Goal: Use online tool/utility: Utilize a website feature to perform a specific function

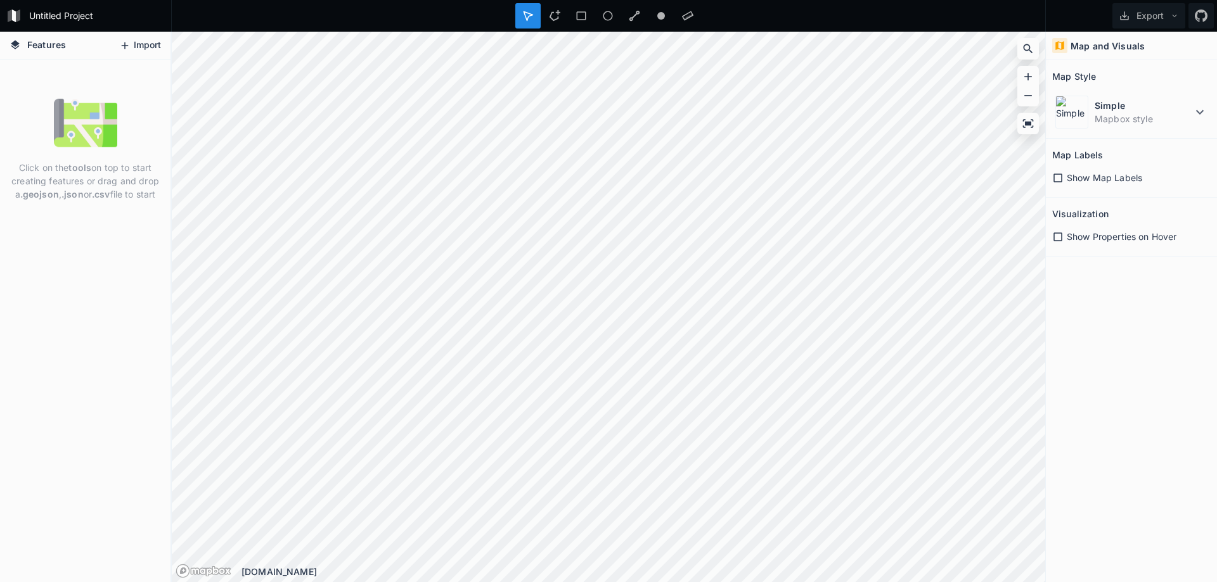
click at [144, 44] on button "Import" at bounding box center [140, 45] width 54 height 20
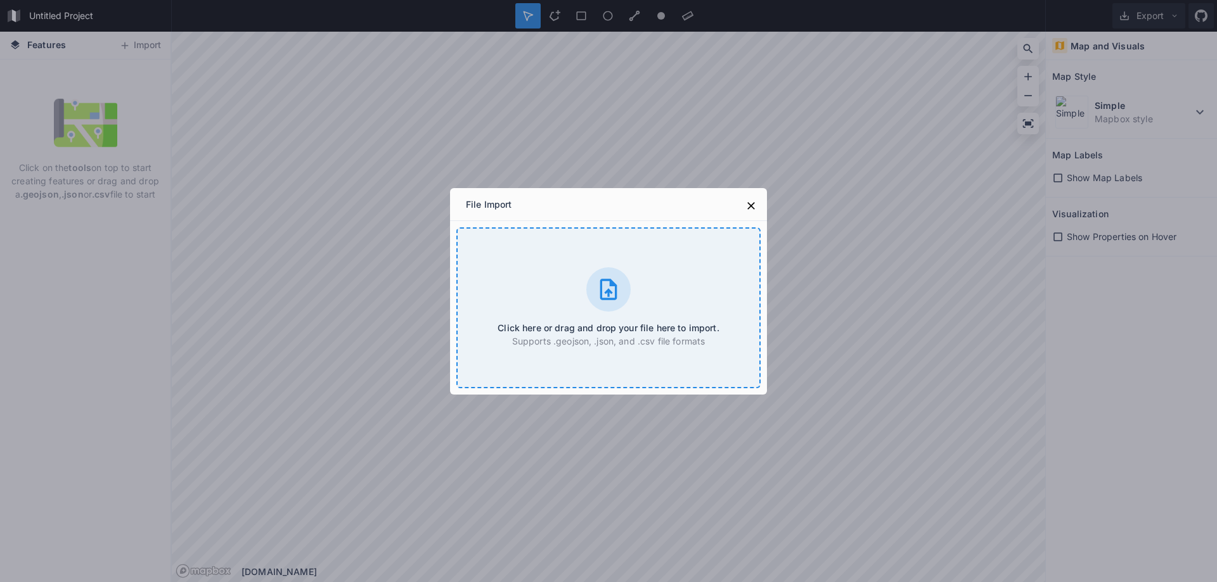
click at [605, 290] on icon at bounding box center [608, 289] width 25 height 25
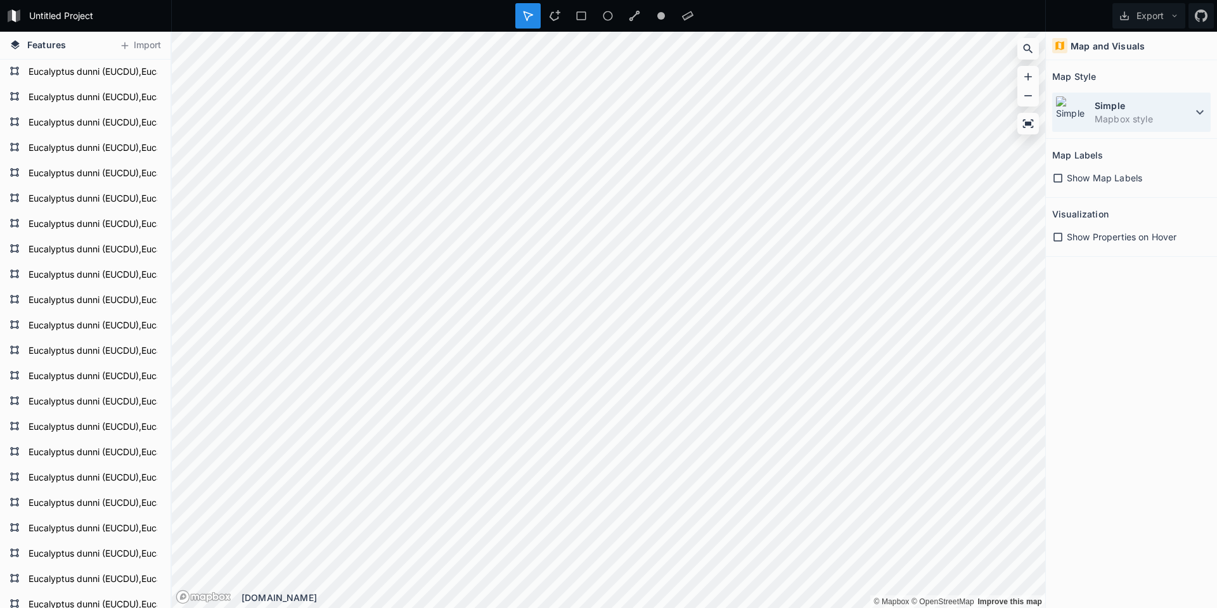
click at [1206, 113] on icon at bounding box center [1199, 112] width 15 height 15
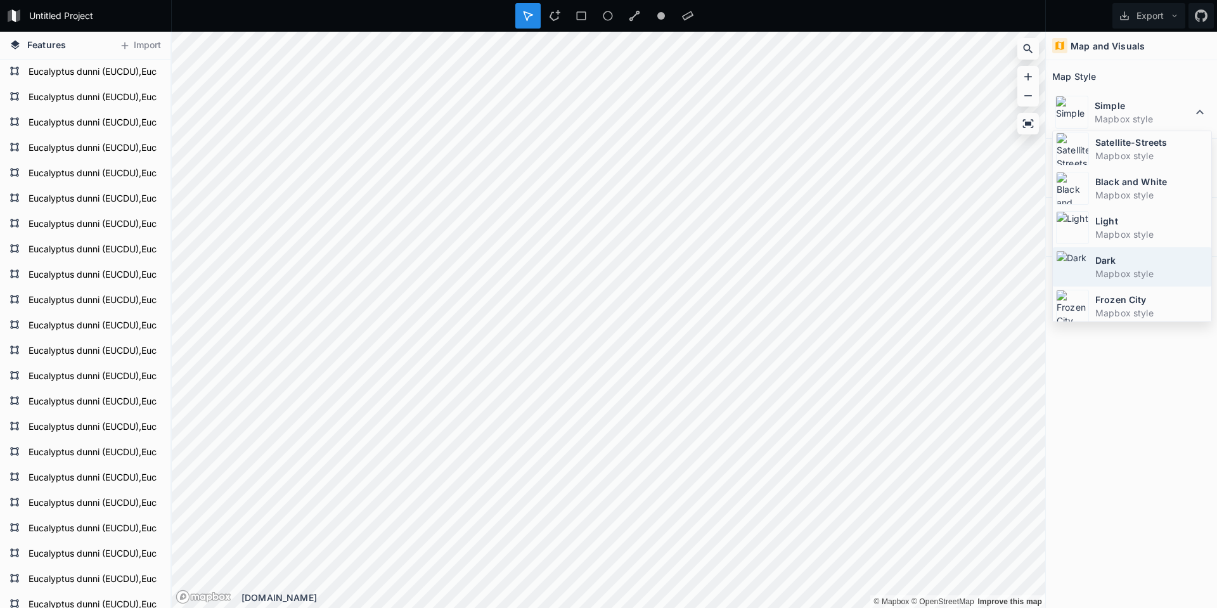
scroll to position [63, 0]
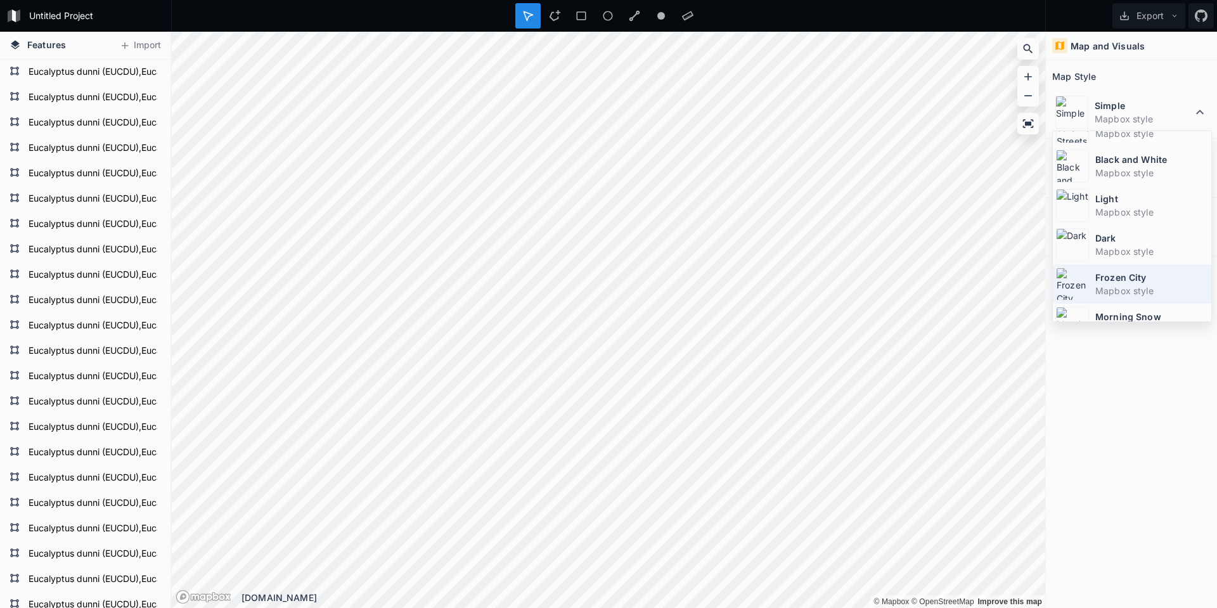
click at [1147, 288] on dd "Mapbox style" at bounding box center [1151, 290] width 113 height 13
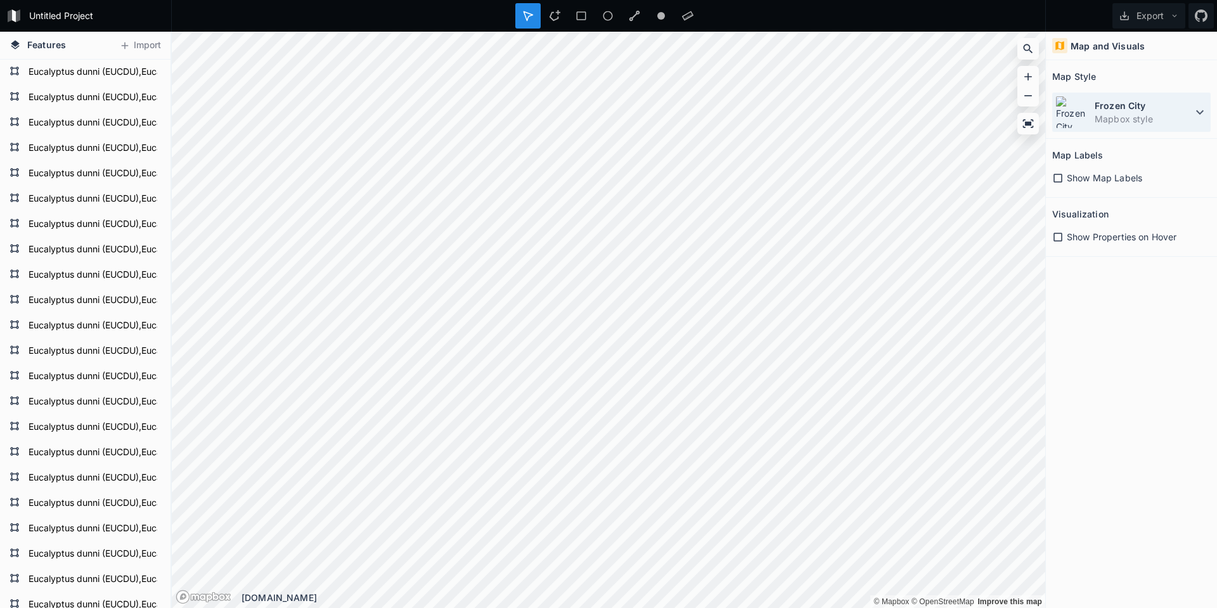
click at [1193, 114] on icon at bounding box center [1199, 112] width 15 height 15
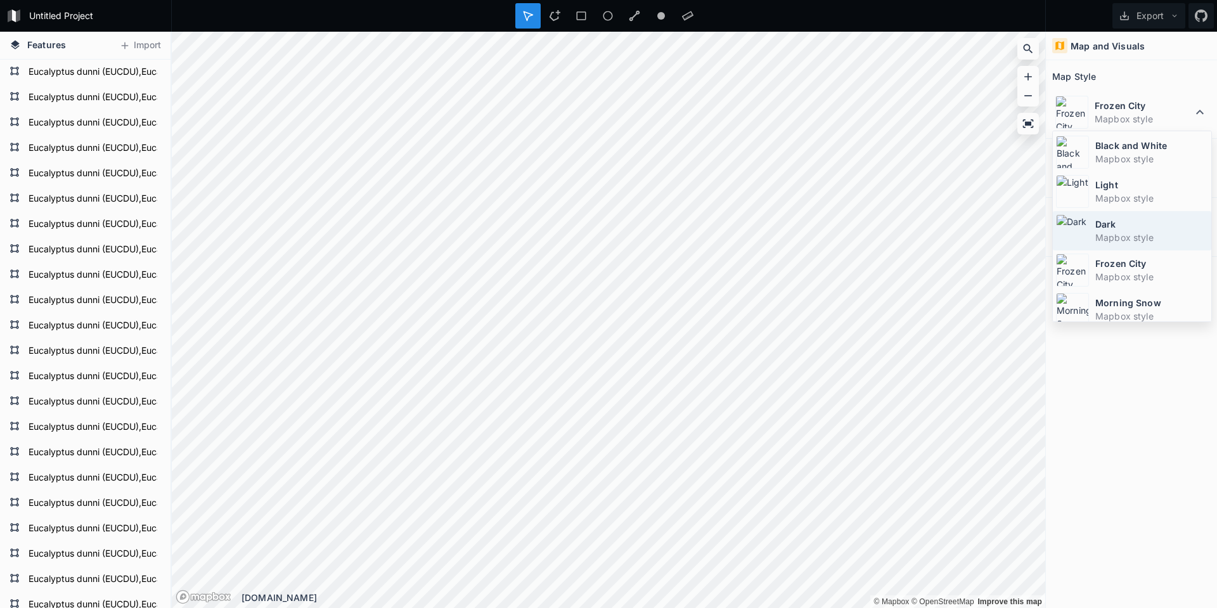
scroll to position [85, 0]
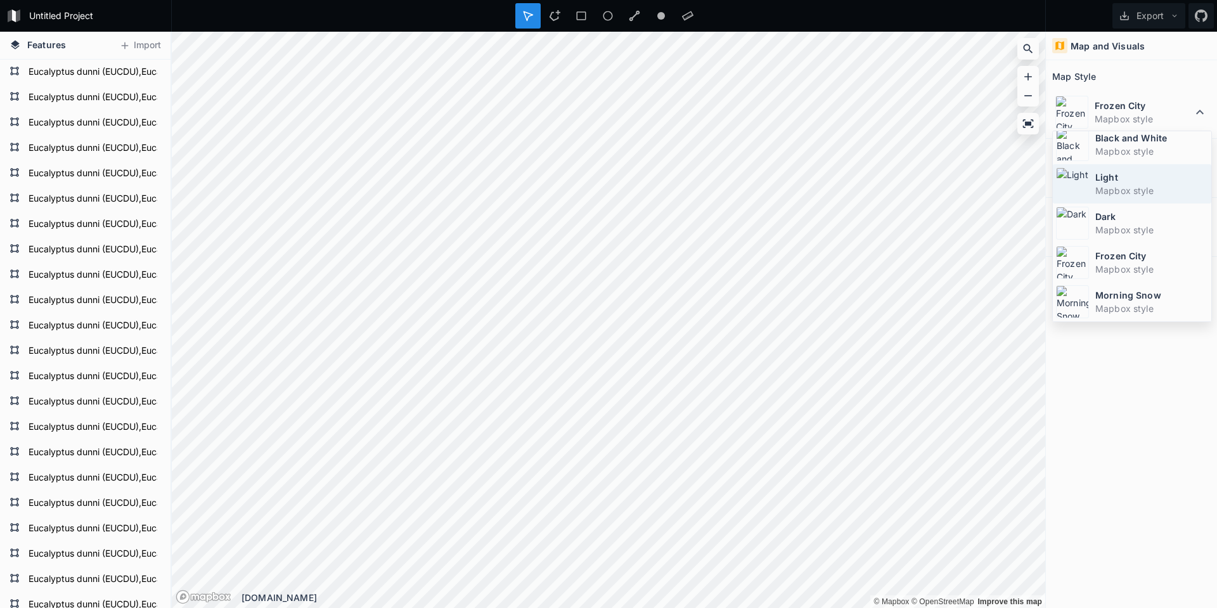
click at [1135, 177] on dt "Light" at bounding box center [1151, 176] width 113 height 13
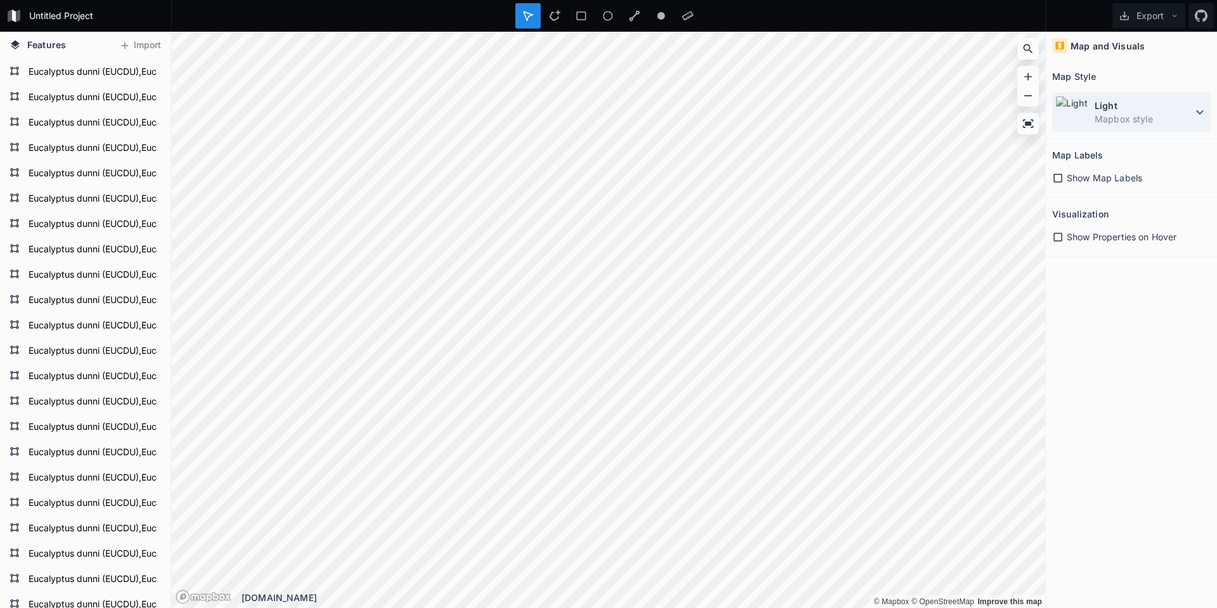
click at [1187, 113] on dd "Mapbox style" at bounding box center [1143, 118] width 98 height 13
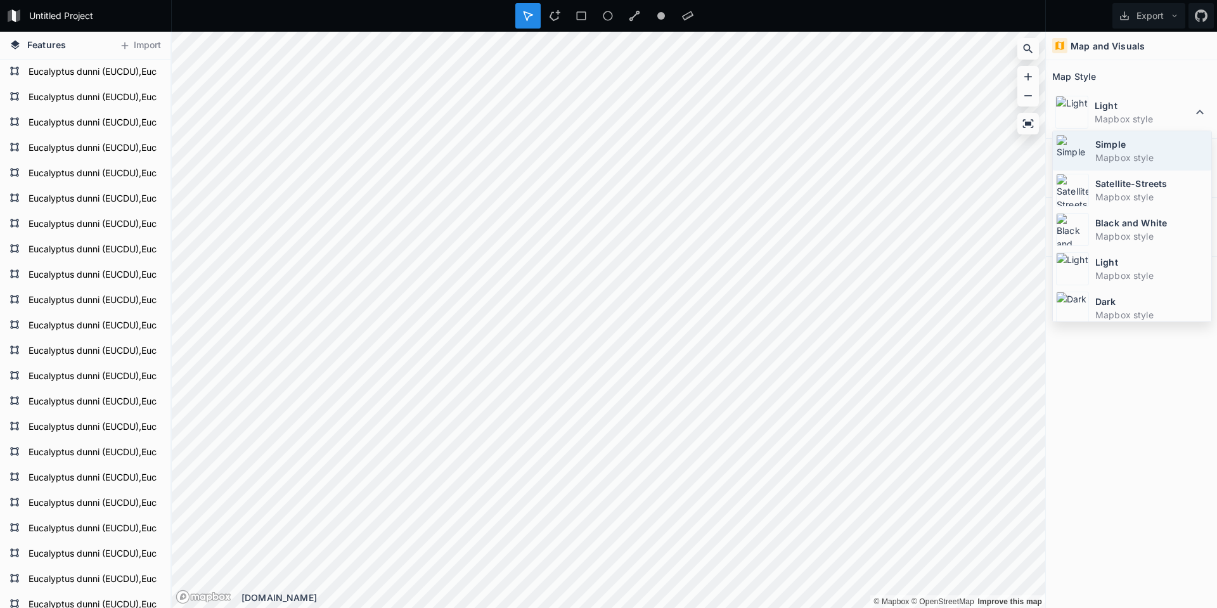
click at [1162, 157] on dd "Mapbox style" at bounding box center [1151, 157] width 113 height 13
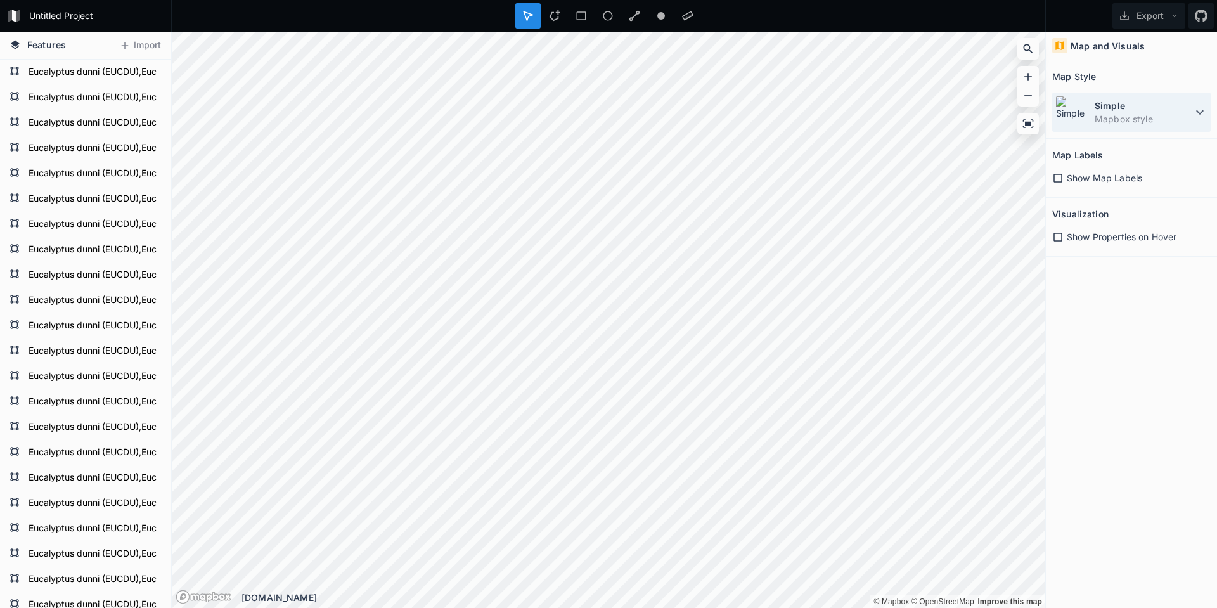
click at [1181, 105] on dt "Simple" at bounding box center [1143, 105] width 98 height 13
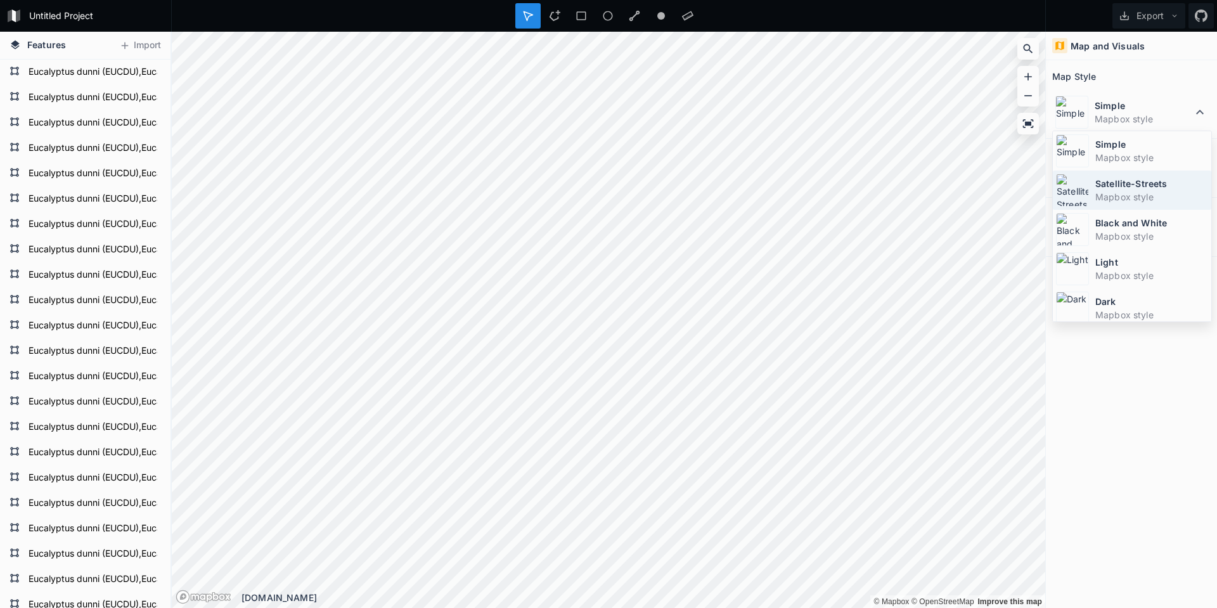
click at [1145, 191] on dd "Mapbox style" at bounding box center [1151, 196] width 113 height 13
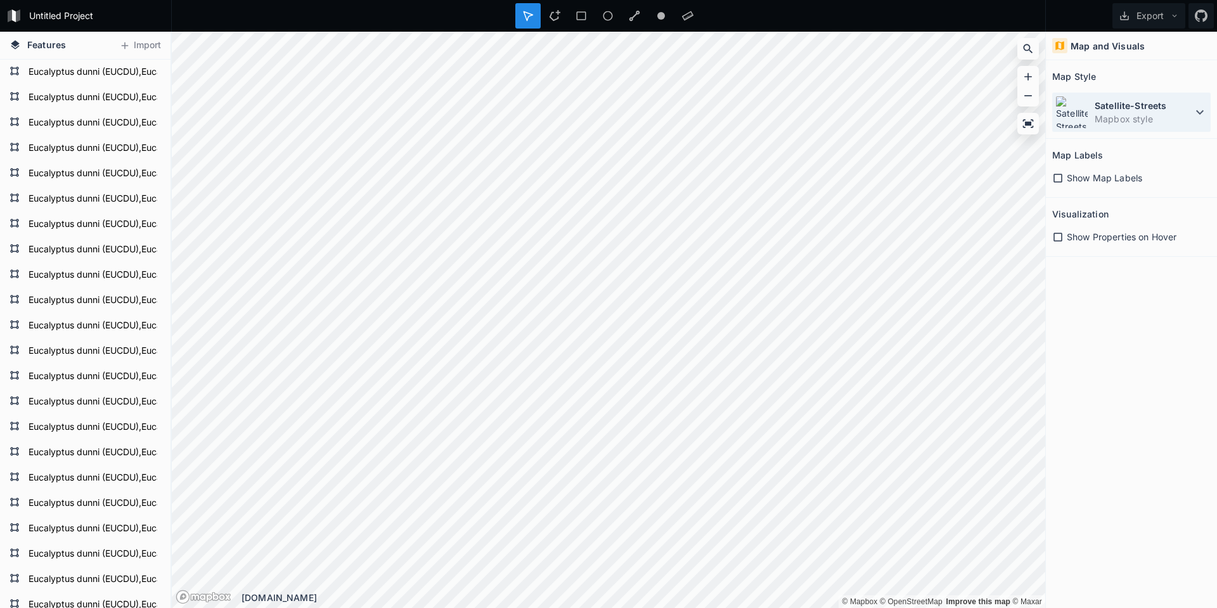
click at [1126, 113] on dd "Mapbox style" at bounding box center [1143, 118] width 98 height 13
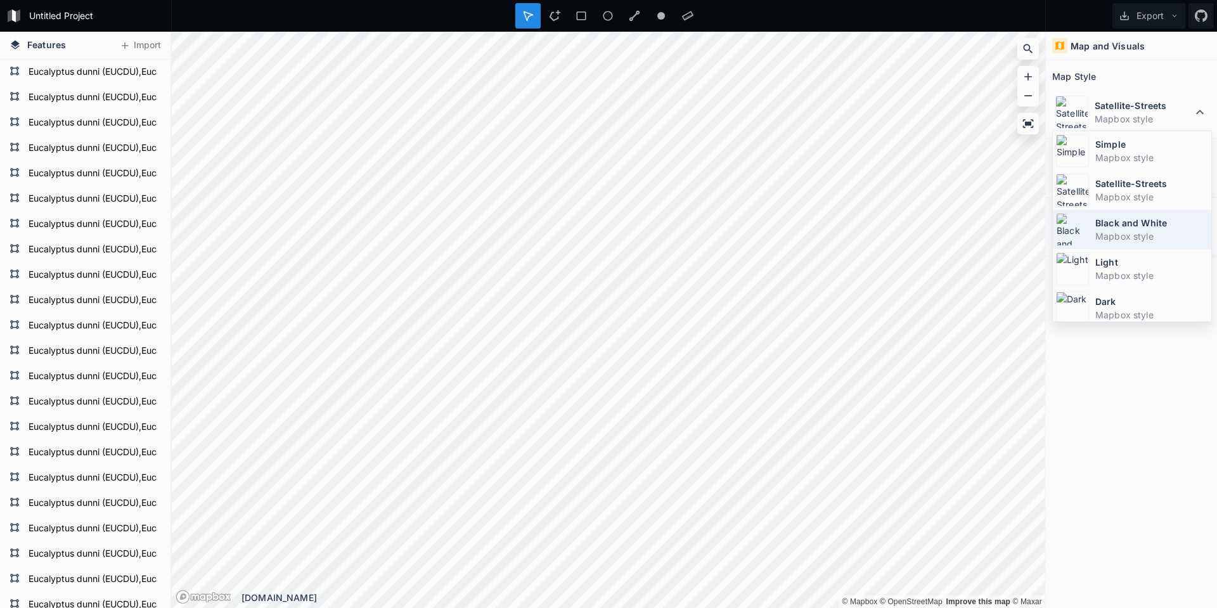
click at [1156, 229] on dd "Mapbox style" at bounding box center [1151, 235] width 113 height 13
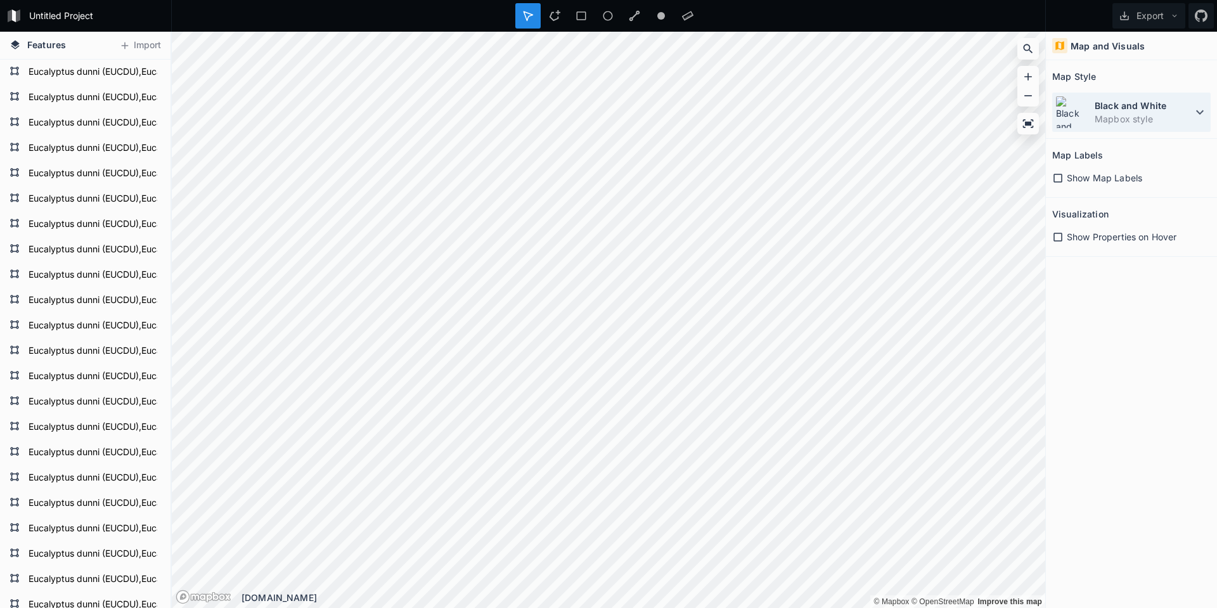
click at [1177, 111] on dt "Black and White" at bounding box center [1143, 105] width 98 height 13
click at [1167, 106] on dt "Black and White" at bounding box center [1143, 105] width 98 height 13
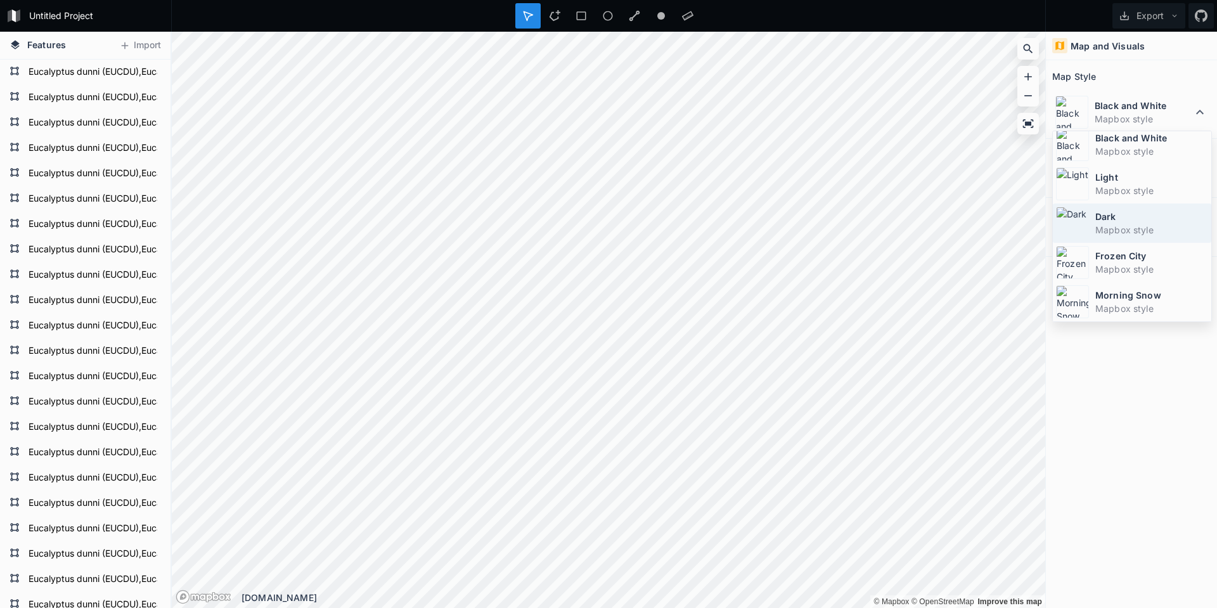
click at [1163, 236] on div "Dark Mapbox style" at bounding box center [1132, 222] width 158 height 39
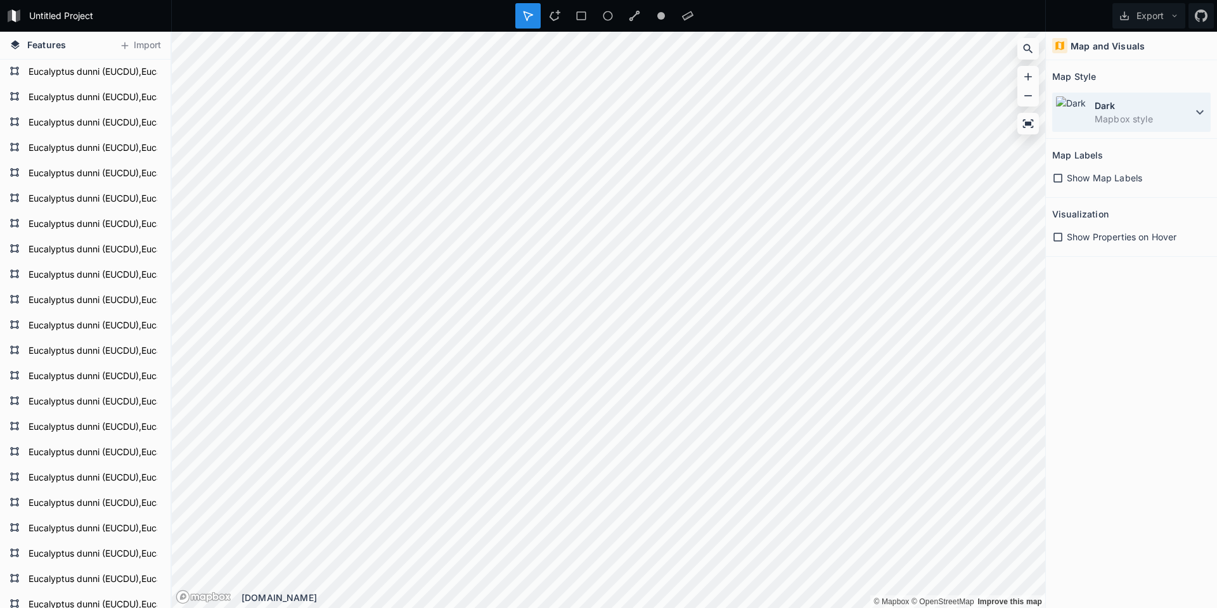
click at [1167, 125] on div "Dark Mapbox style" at bounding box center [1131, 112] width 158 height 39
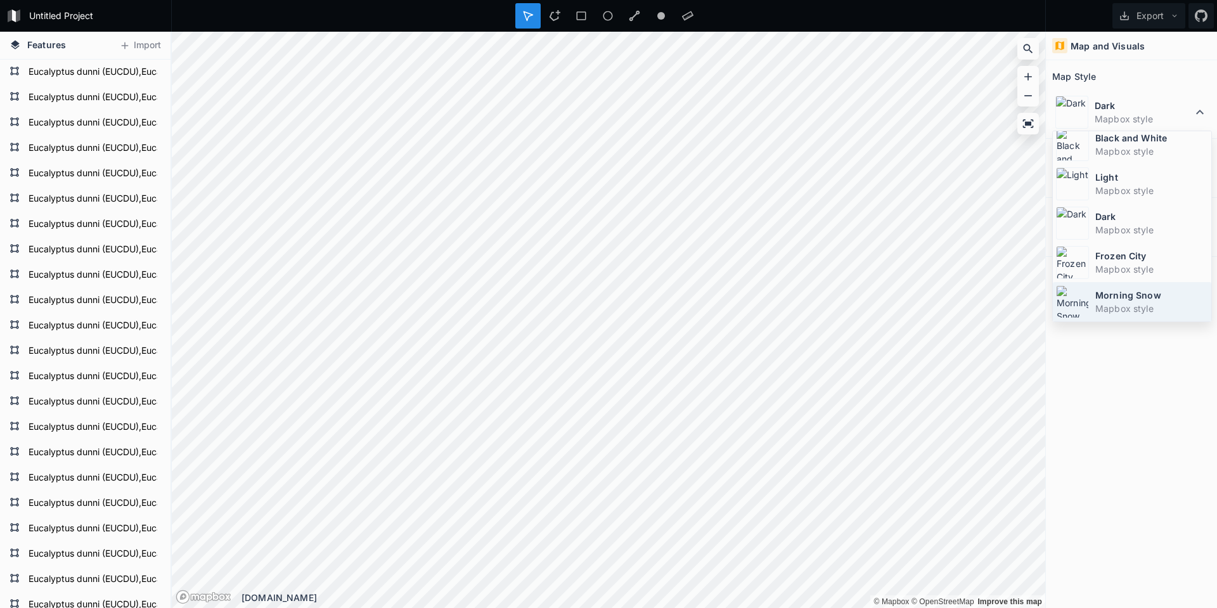
click at [1157, 299] on dt "Morning Snow" at bounding box center [1151, 294] width 113 height 13
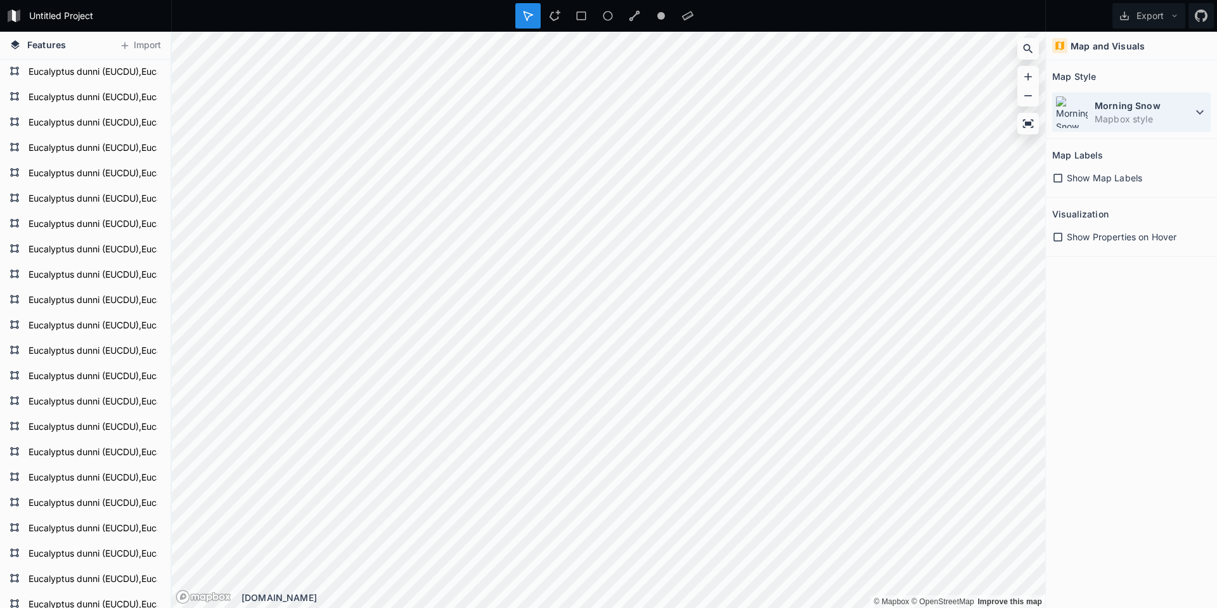
drag, startPoint x: 1165, startPoint y: 113, endPoint x: 1166, endPoint y: 126, distance: 13.3
click at [1165, 112] on dd "Mapbox style" at bounding box center [1143, 118] width 98 height 13
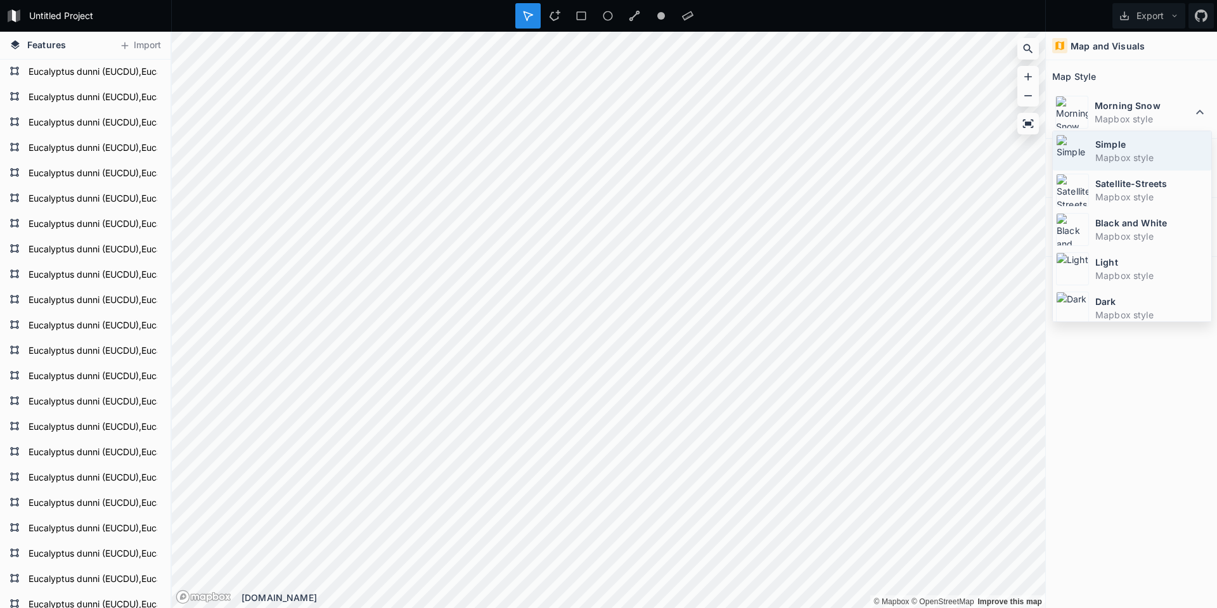
click at [1165, 150] on dt "Simple" at bounding box center [1151, 144] width 113 height 13
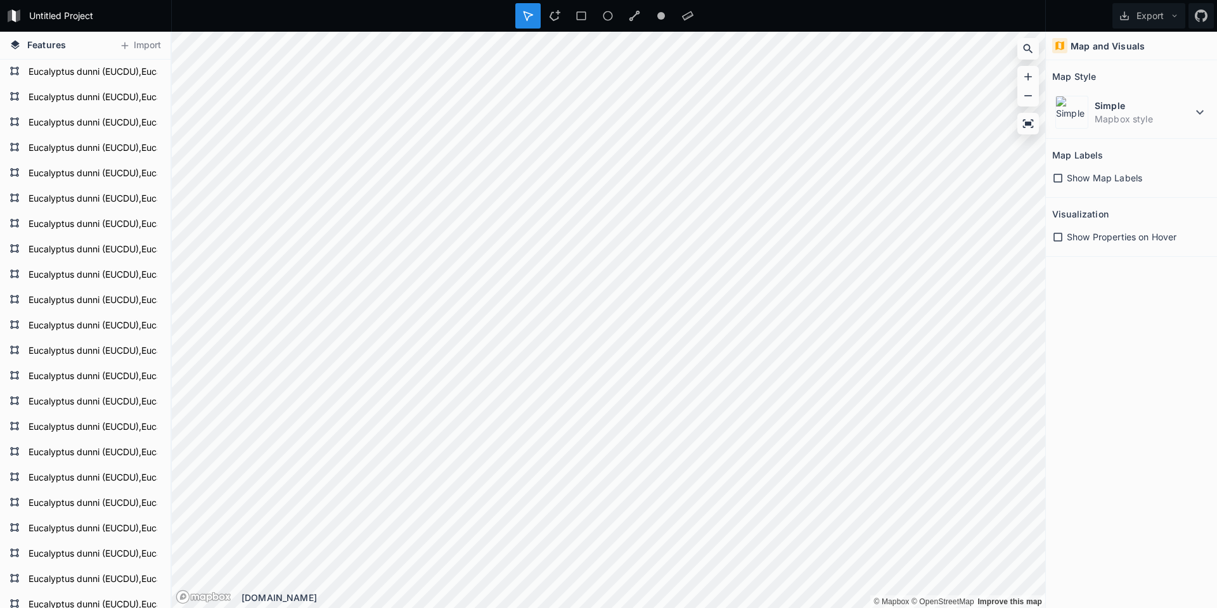
click at [1127, 179] on span "Show Map Labels" at bounding box center [1103, 177] width 75 height 13
click at [1082, 241] on span "Show Properties on Hover" at bounding box center [1121, 236] width 110 height 13
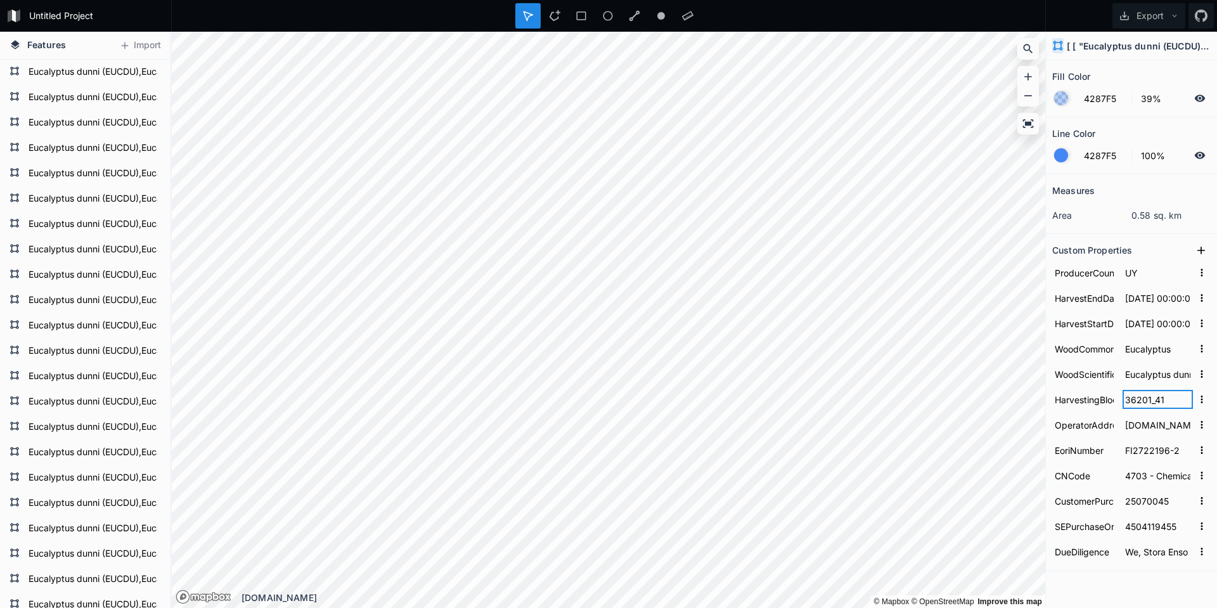
click at [1129, 406] on input "36201_41" at bounding box center [1157, 399] width 70 height 19
click at [1092, 402] on input "HarvestingBlock" at bounding box center [1084, 399] width 64 height 19
click at [1075, 402] on input "HarvestingBlock" at bounding box center [1084, 399] width 64 height 19
click at [1092, 400] on input "HarvestingBlock" at bounding box center [1084, 399] width 64 height 19
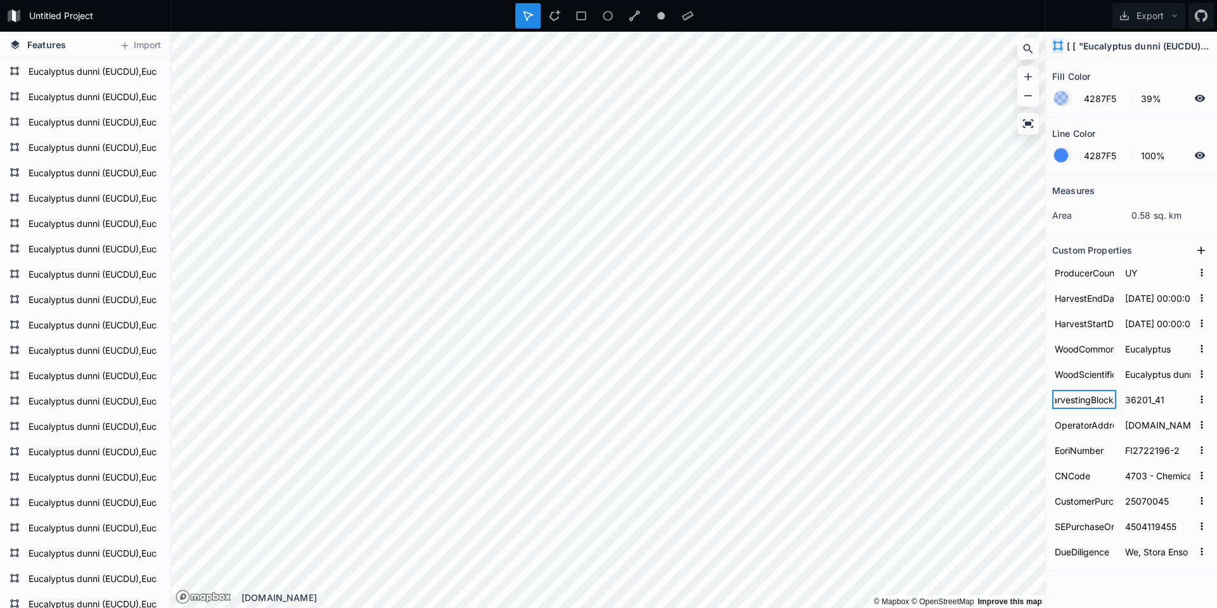
drag, startPoint x: 1089, startPoint y: 400, endPoint x: 1136, endPoint y: 400, distance: 46.3
click at [1136, 400] on form "HarvestingBlock 36201_41" at bounding box center [1131, 399] width 158 height 25
click at [1136, 400] on input "36201_41" at bounding box center [1157, 399] width 70 height 19
click at [1155, 399] on input "36201_41" at bounding box center [1157, 399] width 70 height 19
click at [1157, 460] on form "EoriNumber FI2722196-2" at bounding box center [1131, 449] width 158 height 25
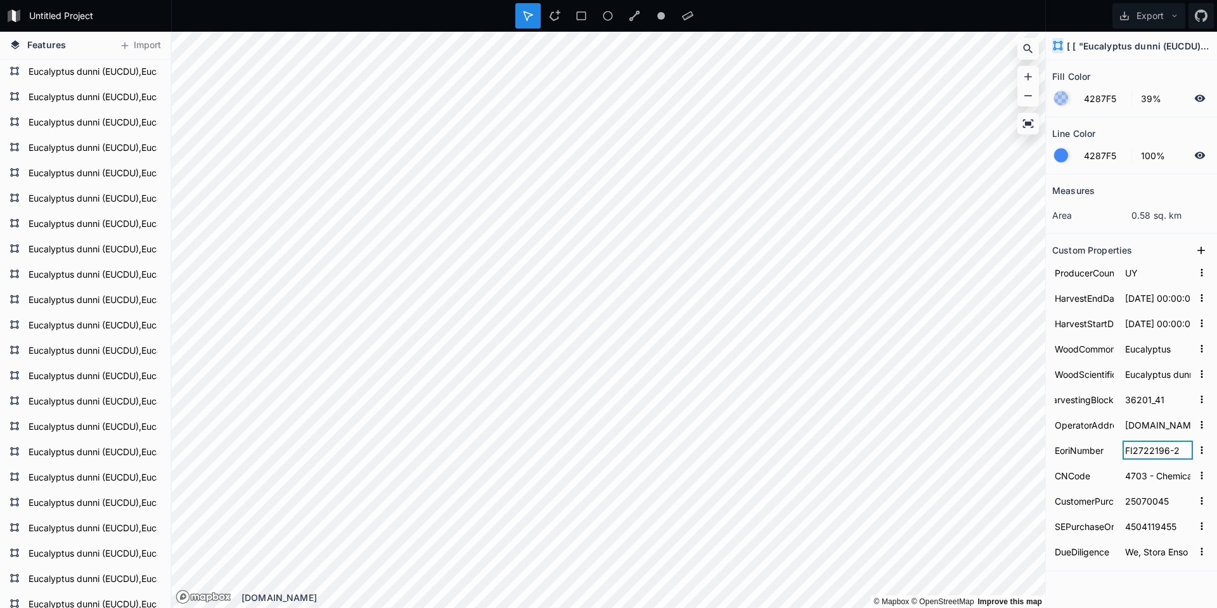
click at [1145, 447] on input "FI2722196-2" at bounding box center [1157, 449] width 70 height 19
click at [1148, 491] on input "25070045" at bounding box center [1157, 500] width 70 height 19
click at [1143, 475] on input "4703 - Chemical wood pulp, soda or sulphate, other than dissolving grades" at bounding box center [1157, 475] width 70 height 19
click at [1134, 474] on input "4703 - Chemical wood pulp, soda or sulphate, other than dissolving grades" at bounding box center [1157, 475] width 70 height 19
click at [1149, 506] on input "25070045" at bounding box center [1157, 500] width 70 height 19
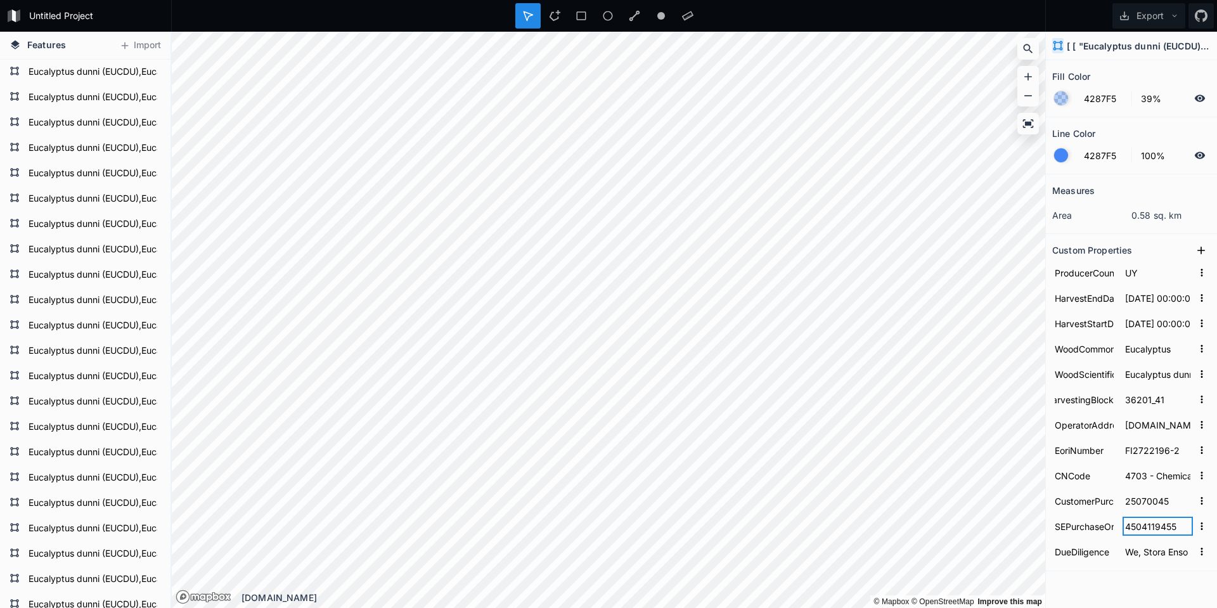
click at [1122, 527] on input "4504119455" at bounding box center [1157, 525] width 70 height 19
click at [1084, 532] on input "SEPurchaseOrder" at bounding box center [1084, 525] width 64 height 19
click at [1133, 530] on input "4504119455" at bounding box center [1157, 525] width 70 height 19
click at [1137, 549] on input "We, Stora Enso International Oy, confirm that we have carried out due diligence…" at bounding box center [1157, 551] width 70 height 19
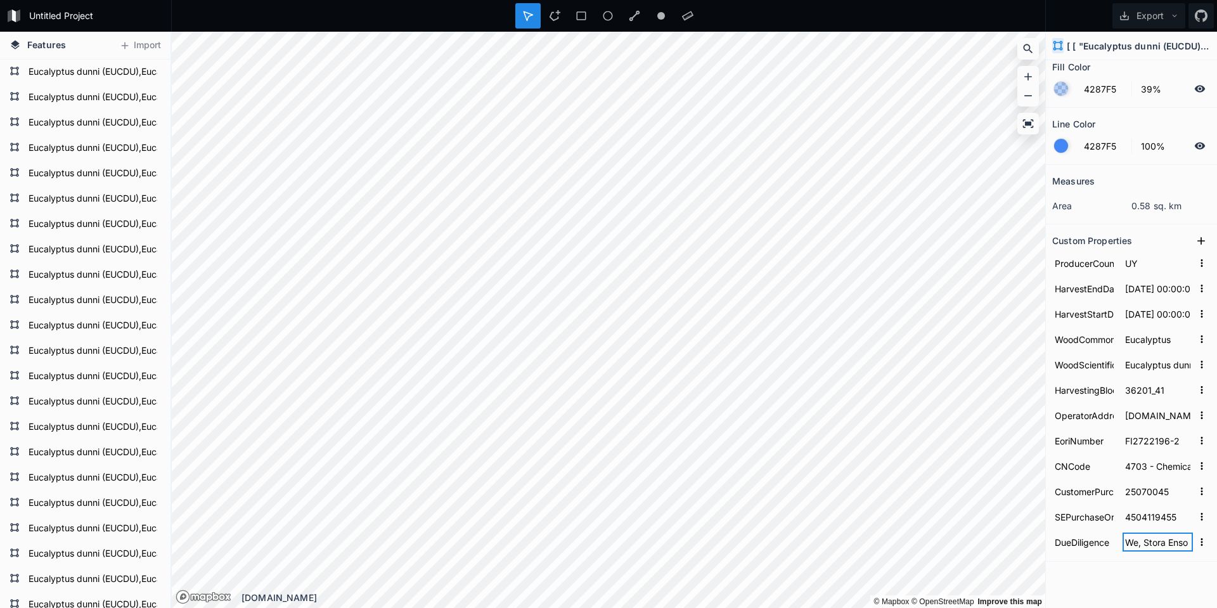
scroll to position [0, 0]
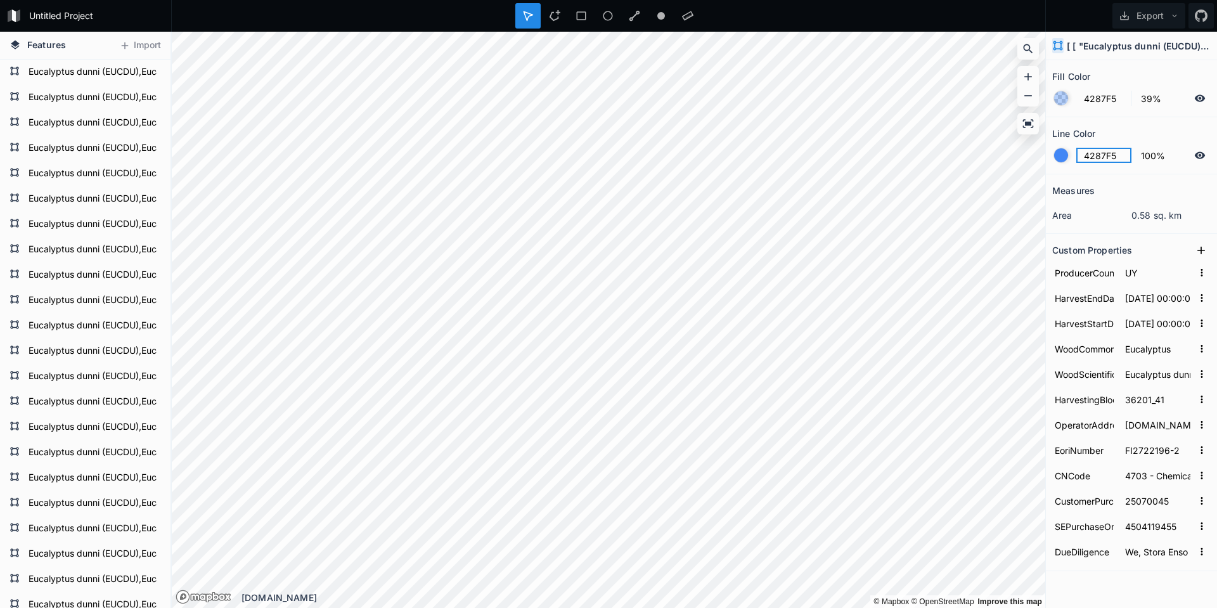
drag, startPoint x: 1093, startPoint y: 154, endPoint x: 1127, endPoint y: 459, distance: 307.3
click at [1123, 155] on input "4287F5" at bounding box center [1103, 155] width 55 height 15
click at [1127, 459] on form "EoriNumber FI2722196-2" at bounding box center [1131, 449] width 158 height 25
click at [1130, 531] on input "4504119455" at bounding box center [1157, 525] width 70 height 19
click at [1084, 522] on input "SEPurchaseOrder" at bounding box center [1084, 525] width 64 height 19
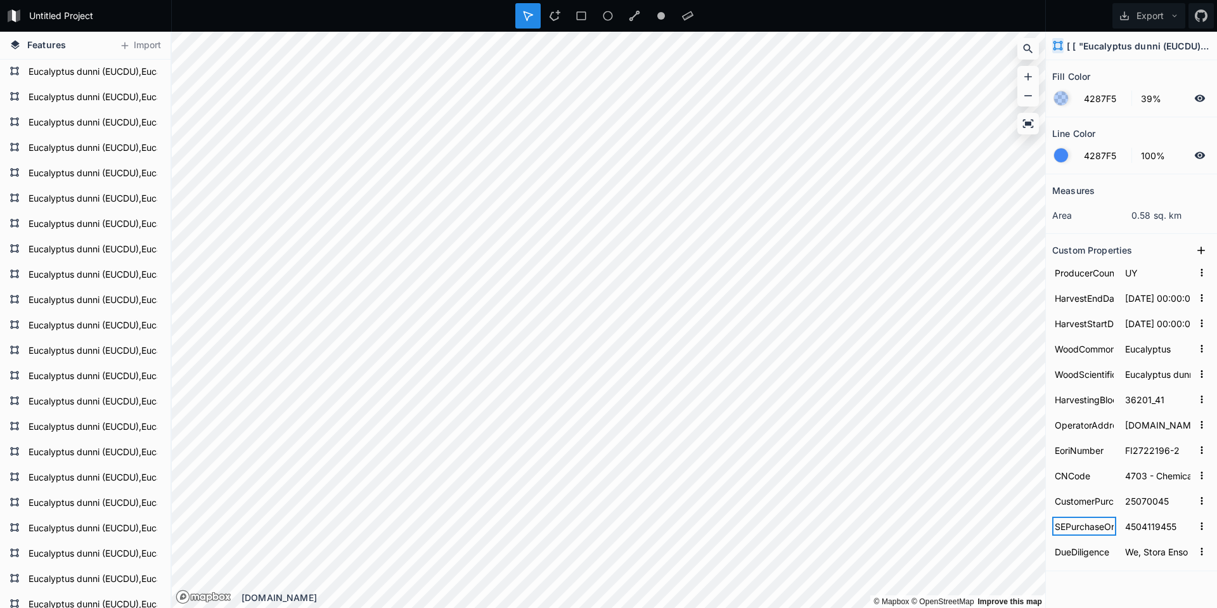
click at [1073, 525] on input "SEPurchaseOrder" at bounding box center [1084, 525] width 64 height 19
click at [1129, 526] on form "SEPurchaseOrder 4504119455" at bounding box center [1131, 525] width 158 height 25
click at [1112, 528] on form "SEPurchaseOrder 4504119455" at bounding box center [1131, 525] width 158 height 25
click at [1084, 524] on input "SEPurchaseOrder" at bounding box center [1084, 525] width 64 height 19
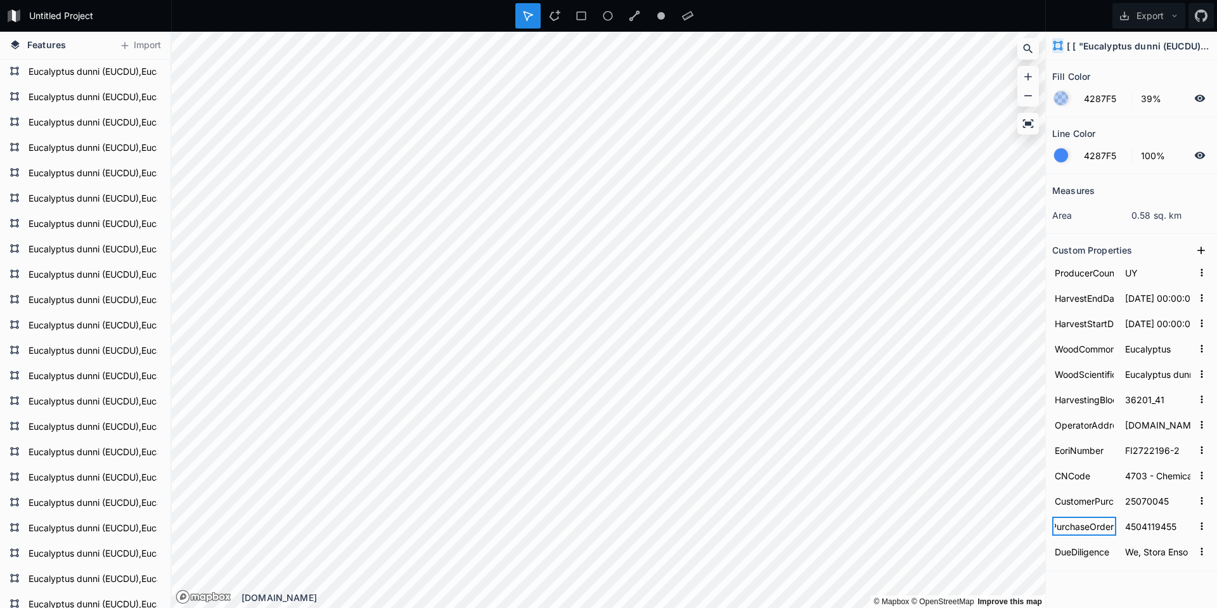
drag, startPoint x: 1081, startPoint y: 527, endPoint x: 1115, endPoint y: 527, distance: 33.6
click at [1124, 527] on form "SEPurchaseOrder 4504119455" at bounding box center [1131, 525] width 158 height 25
click at [1093, 527] on input "SEPurchaseOrder" at bounding box center [1084, 525] width 64 height 19
click at [1141, 432] on input "[DOMAIN_NAME][STREET_ADDRESS]" at bounding box center [1157, 424] width 70 height 19
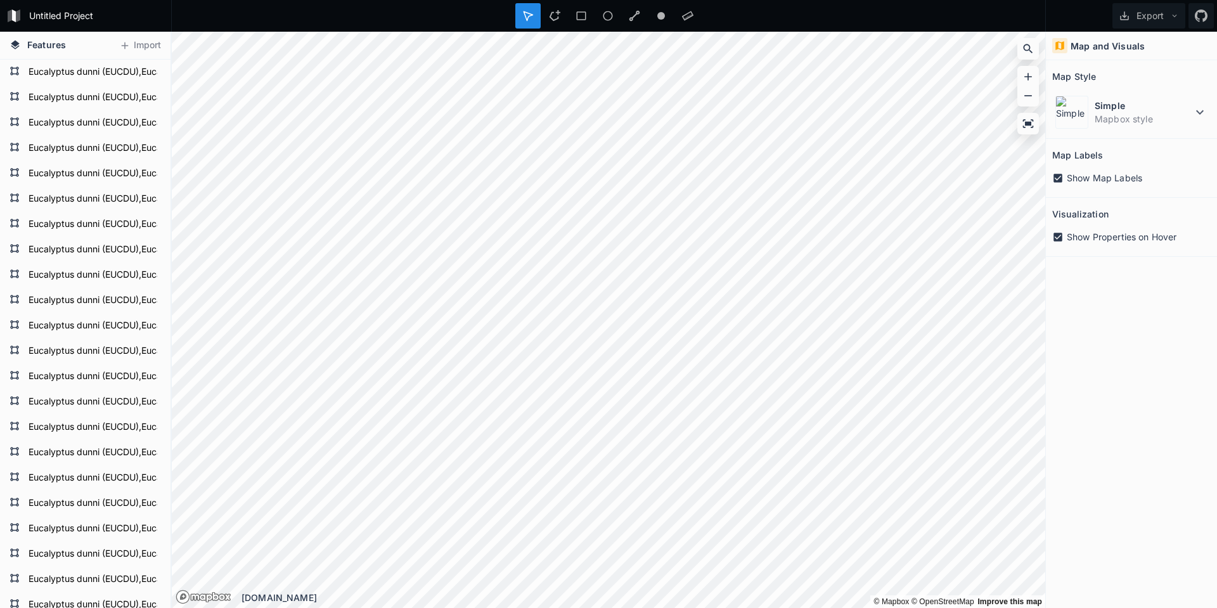
click at [1127, 137] on section "Map Style Simple Mapbox style" at bounding box center [1131, 99] width 171 height 79
click at [1134, 121] on dd "Mapbox style" at bounding box center [1143, 118] width 98 height 13
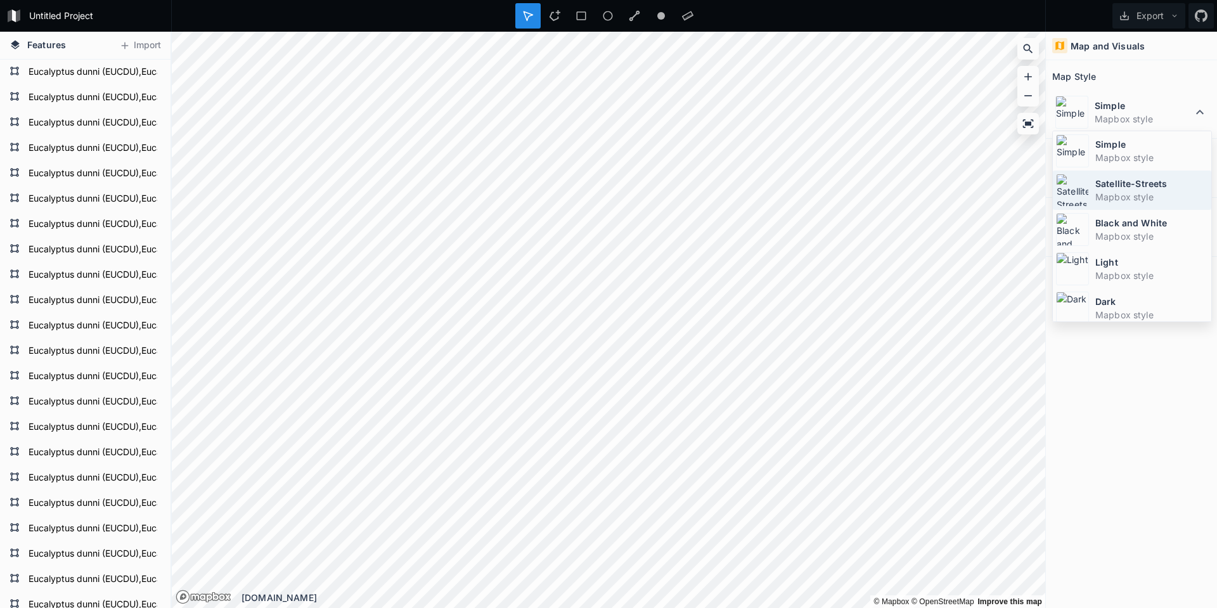
click at [1091, 194] on div "Satellite-Streets Mapbox style" at bounding box center [1132, 189] width 158 height 39
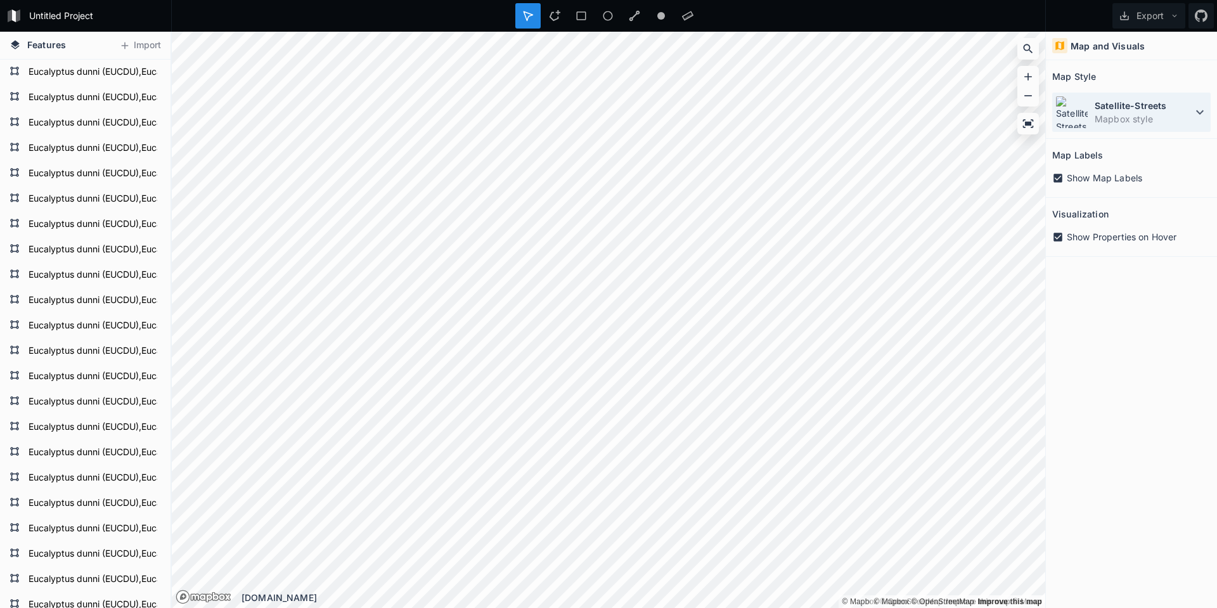
click at [1182, 110] on dt "Satellite-Streets" at bounding box center [1143, 105] width 98 height 13
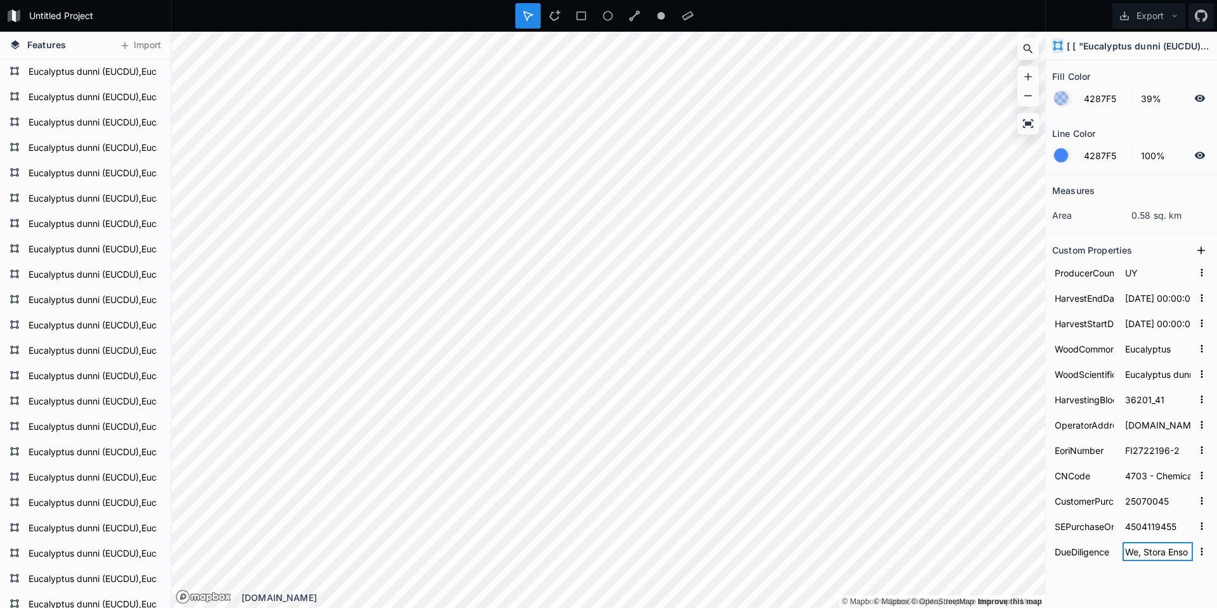
click at [1148, 559] on input "We, Stora Enso International Oy, confirm that we have carried out due diligence…" at bounding box center [1157, 551] width 70 height 19
drag, startPoint x: 1120, startPoint y: 554, endPoint x: 1167, endPoint y: 553, distance: 47.6
click at [1167, 553] on input "We, Stora Enso International Oy, confirm that we have carried out due diligence…" at bounding box center [1157, 551] width 70 height 19
click at [1164, 553] on input "We, Stora Enso International Oy, confirm that we have carried out due diligence…" at bounding box center [1157, 551] width 70 height 19
drag, startPoint x: 1153, startPoint y: 553, endPoint x: 1164, endPoint y: 555, distance: 11.1
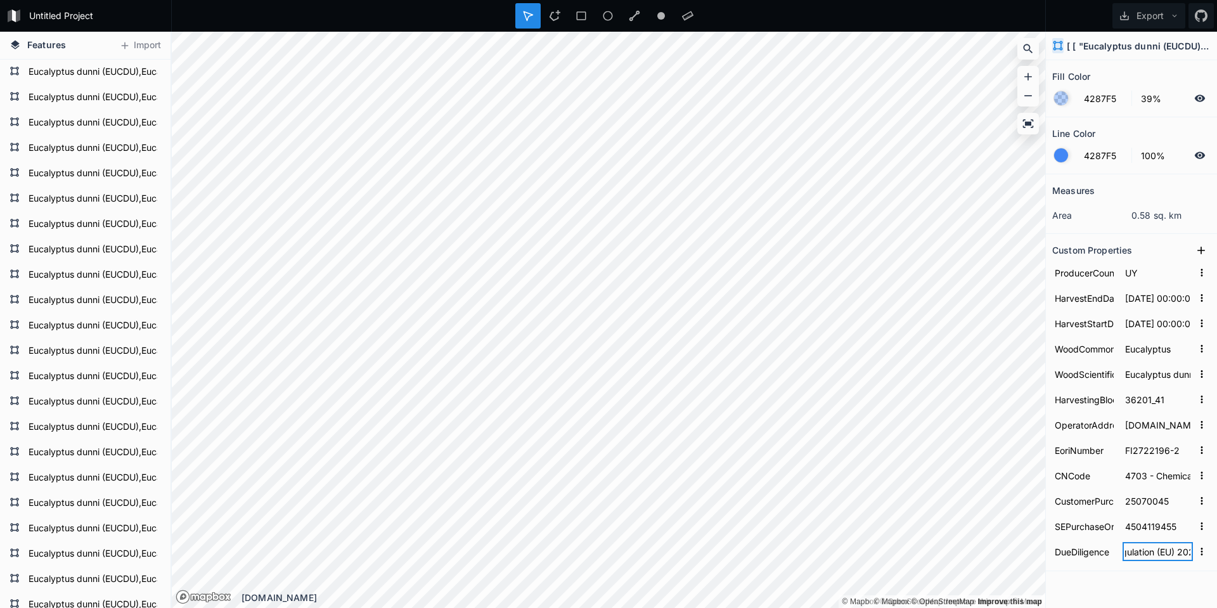
click at [1164, 555] on input "We, Stora Enso International Oy, confirm that we have carried out due diligence…" at bounding box center [1157, 551] width 70 height 19
click at [1136, 555] on input "We, Stora Enso International Oy, confirm that we have carried out due diligence…" at bounding box center [1157, 551] width 70 height 19
drag, startPoint x: 1151, startPoint y: 553, endPoint x: 1163, endPoint y: 554, distance: 12.1
click at [1163, 554] on input "We, Stora Enso International Oy, confirm that we have carried out due diligence…" at bounding box center [1157, 551] width 70 height 19
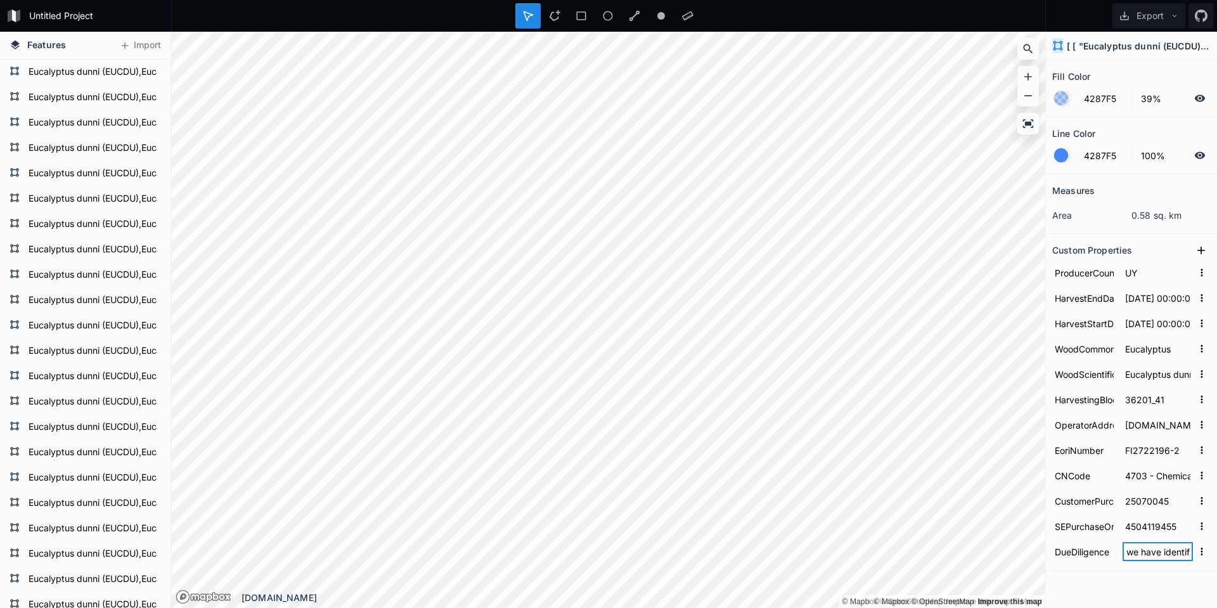
drag, startPoint x: 1163, startPoint y: 554, endPoint x: 1216, endPoint y: 557, distance: 53.3
click at [1163, 554] on input "We, Stora Enso International Oy, confirm that we have carried out due diligence…" at bounding box center [1157, 551] width 70 height 19
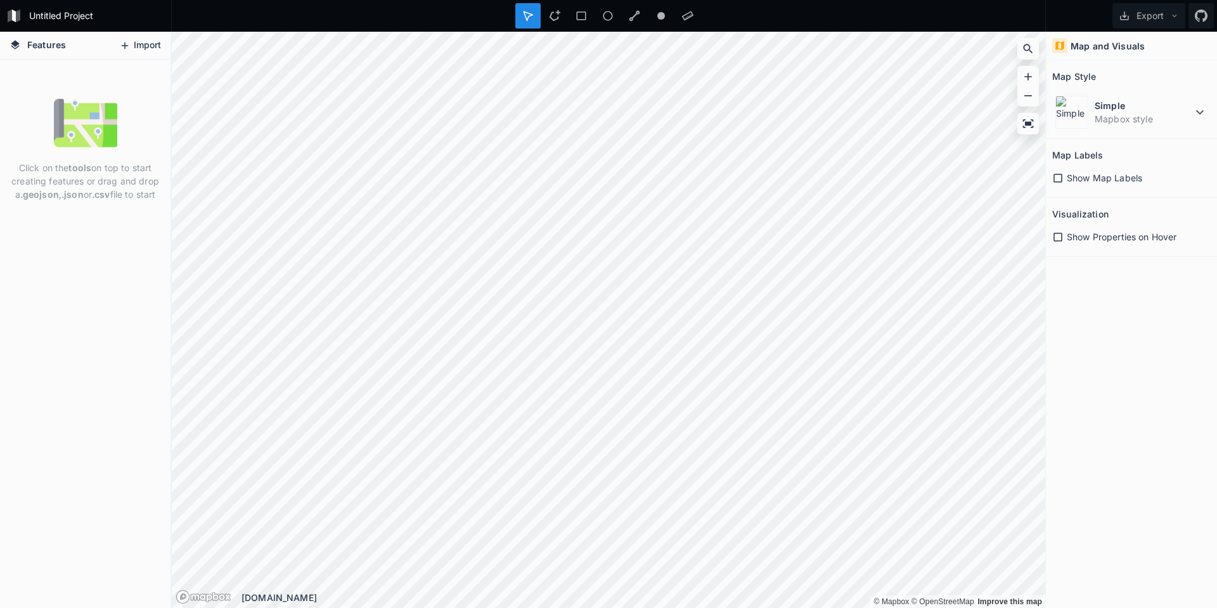
drag, startPoint x: 141, startPoint y: 56, endPoint x: 151, endPoint y: 53, distance: 11.4
click at [141, 56] on div "Features Import" at bounding box center [85, 46] width 170 height 28
click at [150, 50] on button "Import" at bounding box center [140, 45] width 54 height 20
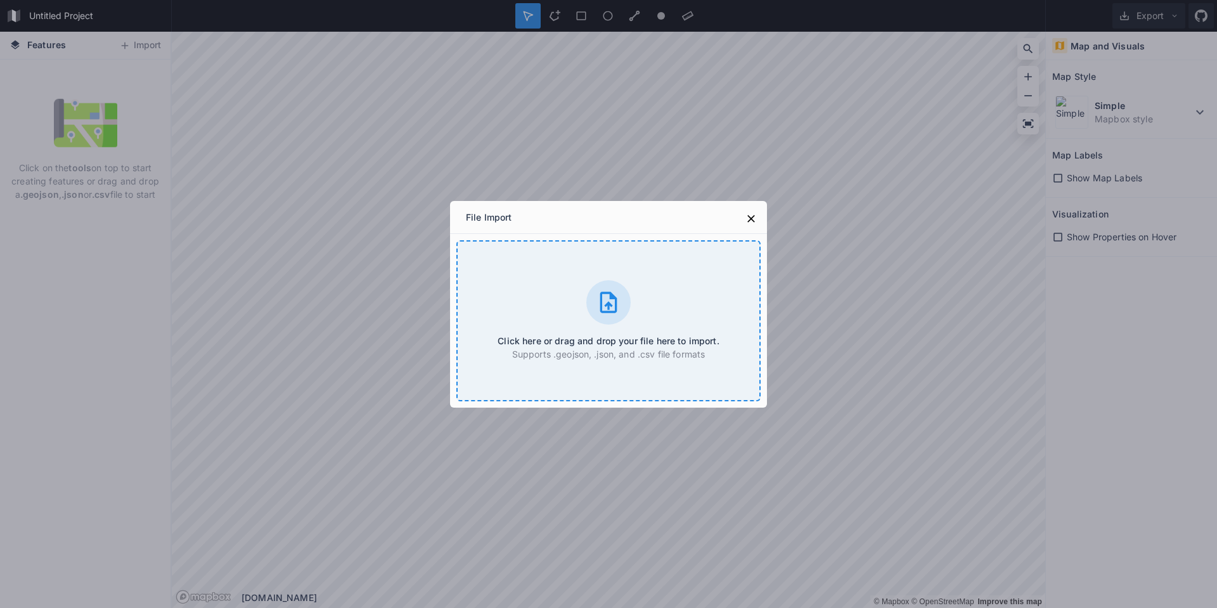
click at [575, 311] on div "Click here or drag and drop your file here to import. Supports .geojson, .json,…" at bounding box center [608, 320] width 304 height 161
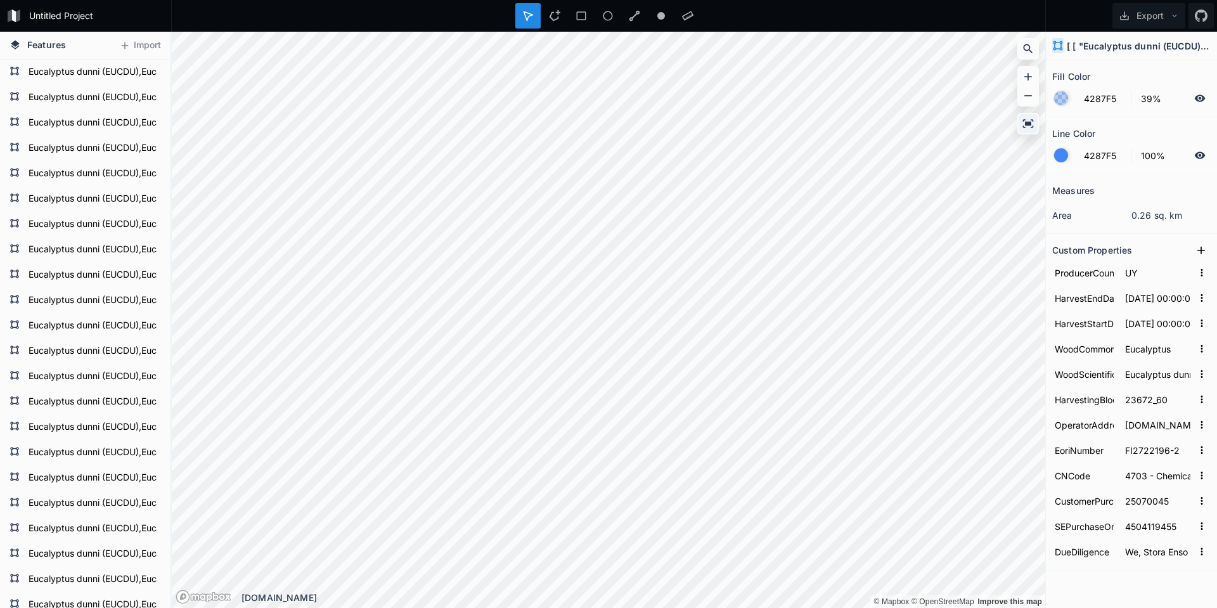
click at [1031, 124] on icon at bounding box center [1028, 123] width 11 height 8
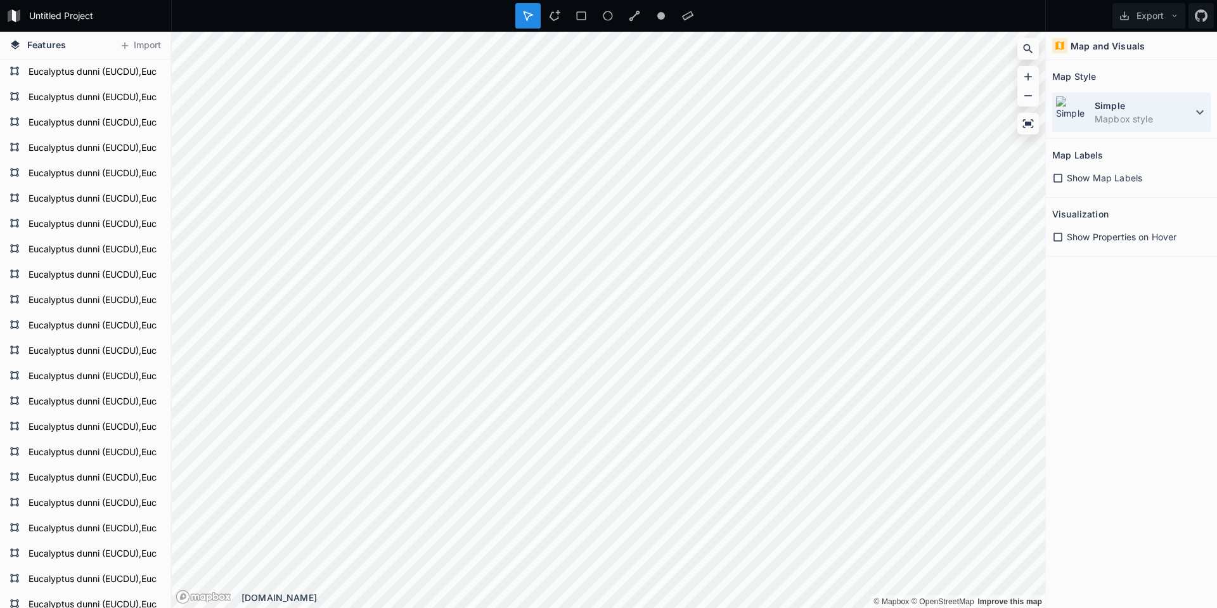
click at [1139, 122] on dd "Mapbox style" at bounding box center [1143, 118] width 98 height 13
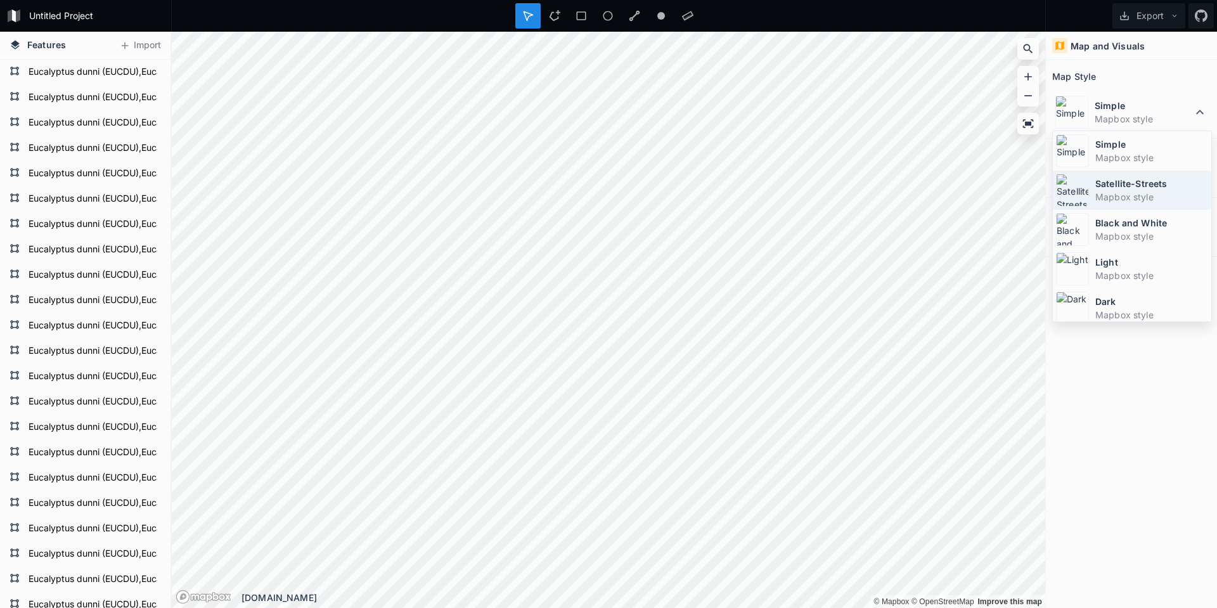
click at [1134, 182] on dt "Satellite-Streets" at bounding box center [1151, 183] width 113 height 13
